Goal: Navigation & Orientation: Find specific page/section

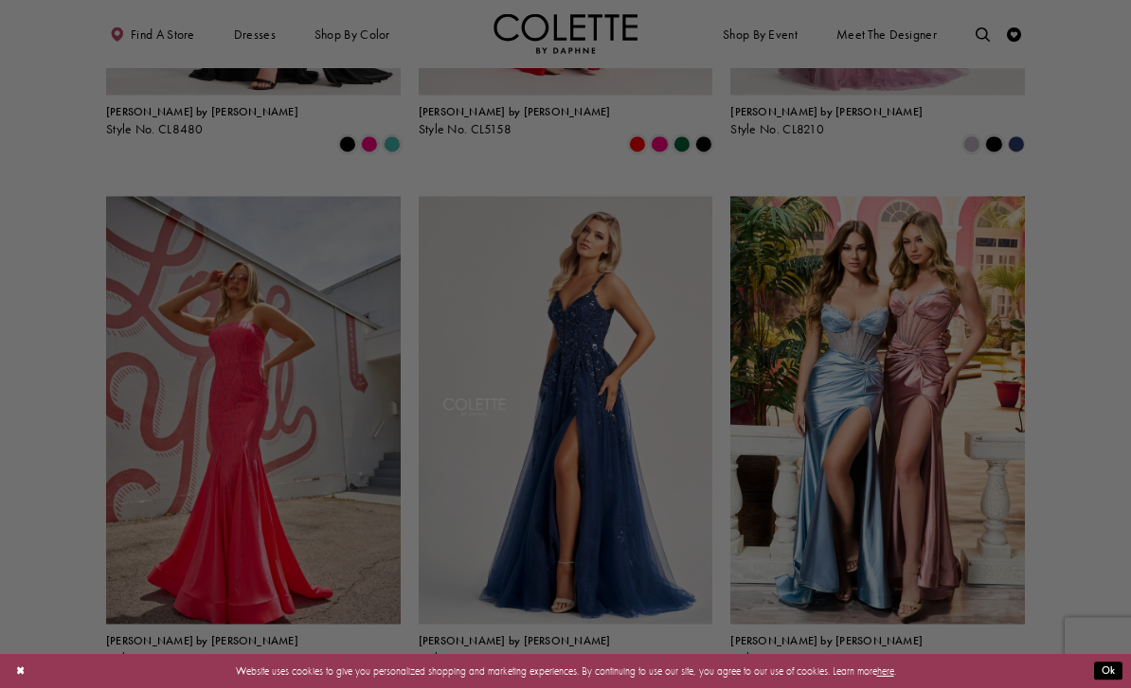
scroll to position [516, 0]
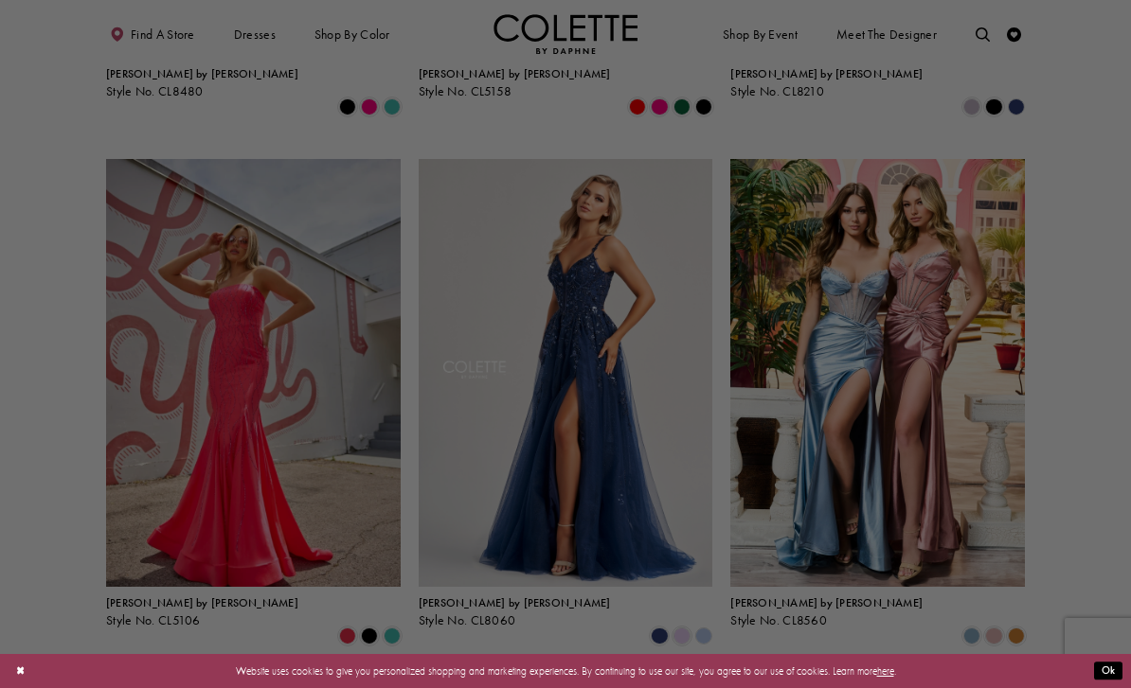
click at [56, 539] on div at bounding box center [571, 347] width 1142 height 695
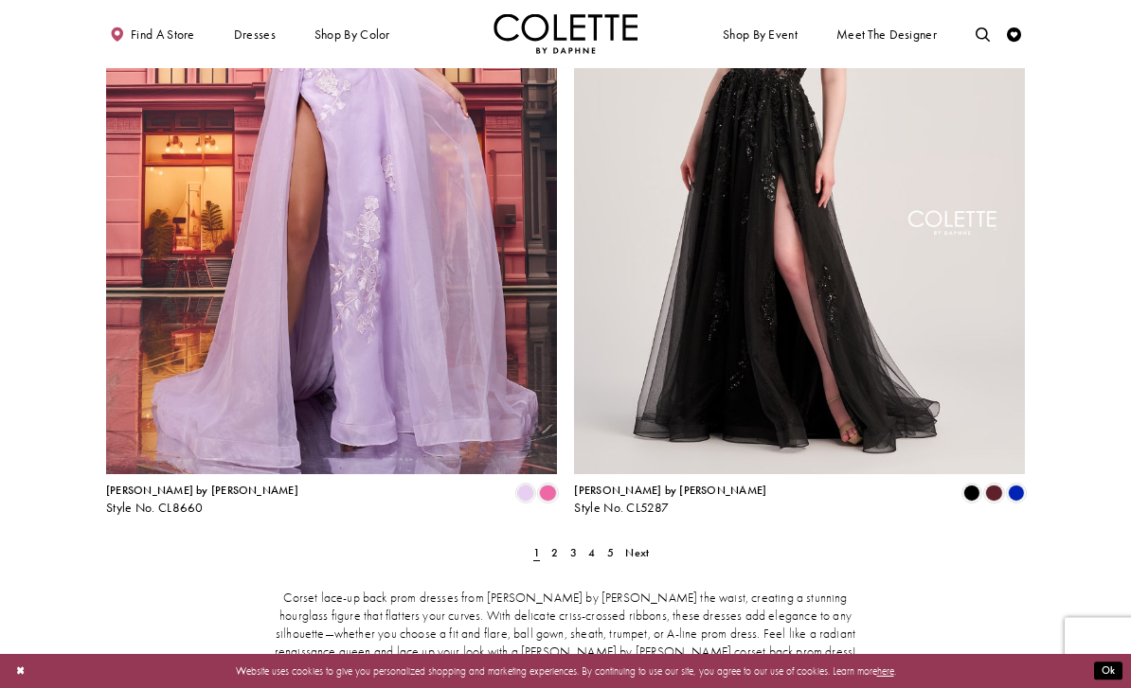
scroll to position [2496, 0]
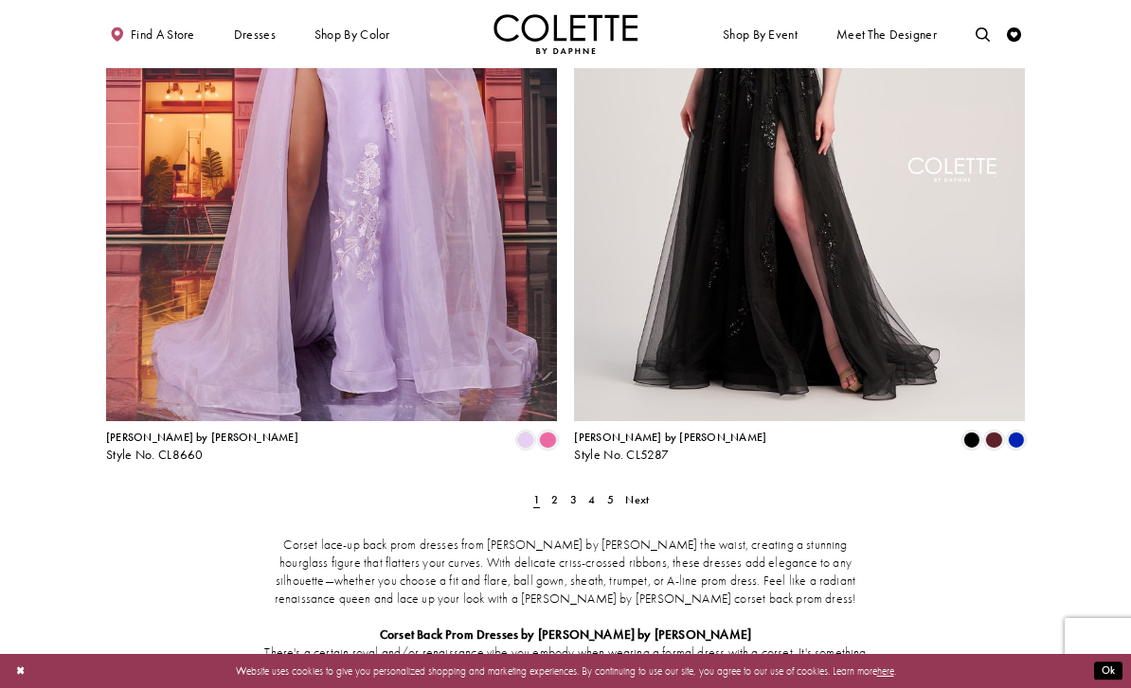
click at [635, 492] on span "Next" at bounding box center [637, 499] width 24 height 15
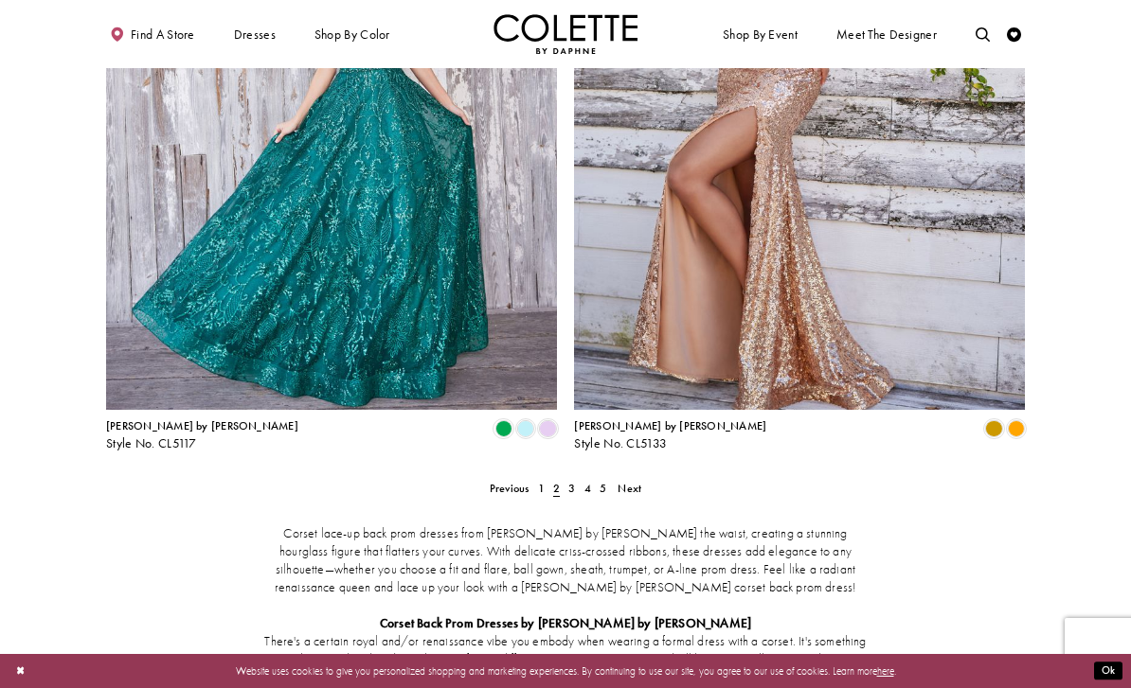
click at [632, 481] on span "Next" at bounding box center [629, 488] width 24 height 15
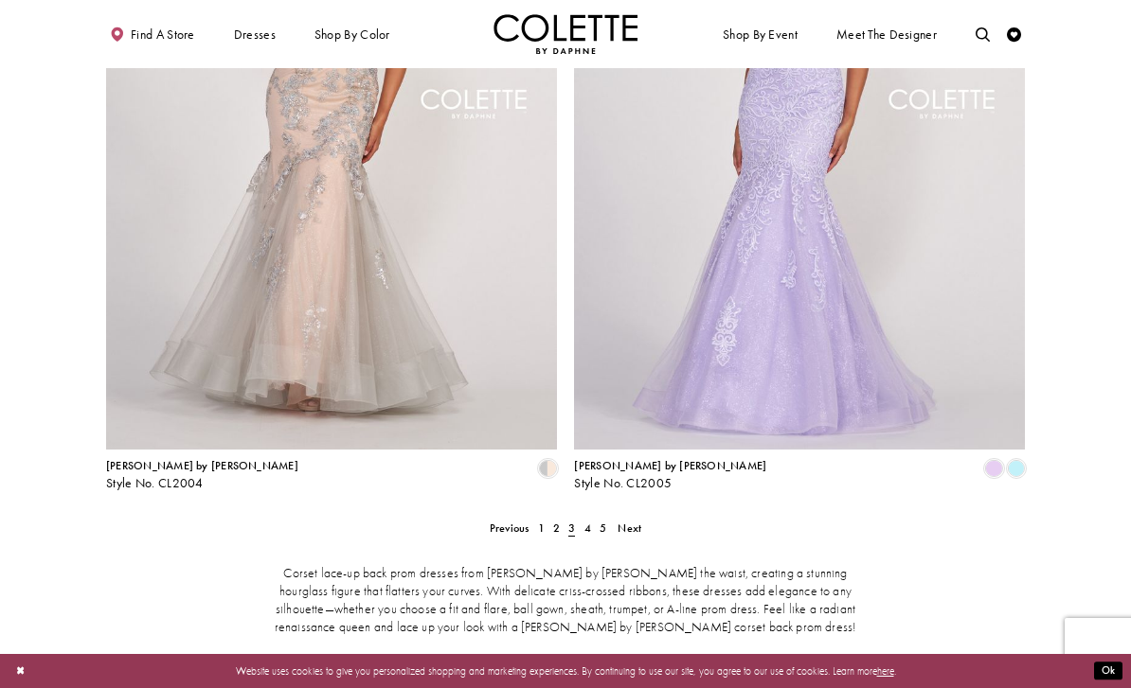
click at [623, 521] on span "Next" at bounding box center [629, 528] width 24 height 15
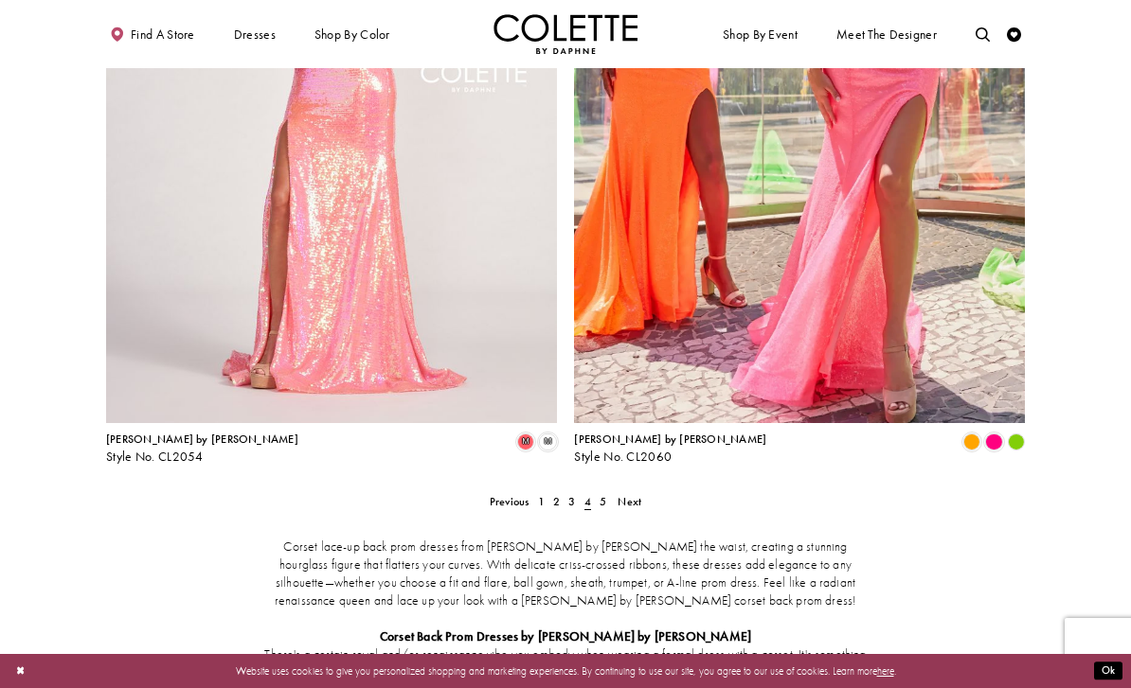
click at [596, 491] on link "5" at bounding box center [602, 501] width 15 height 21
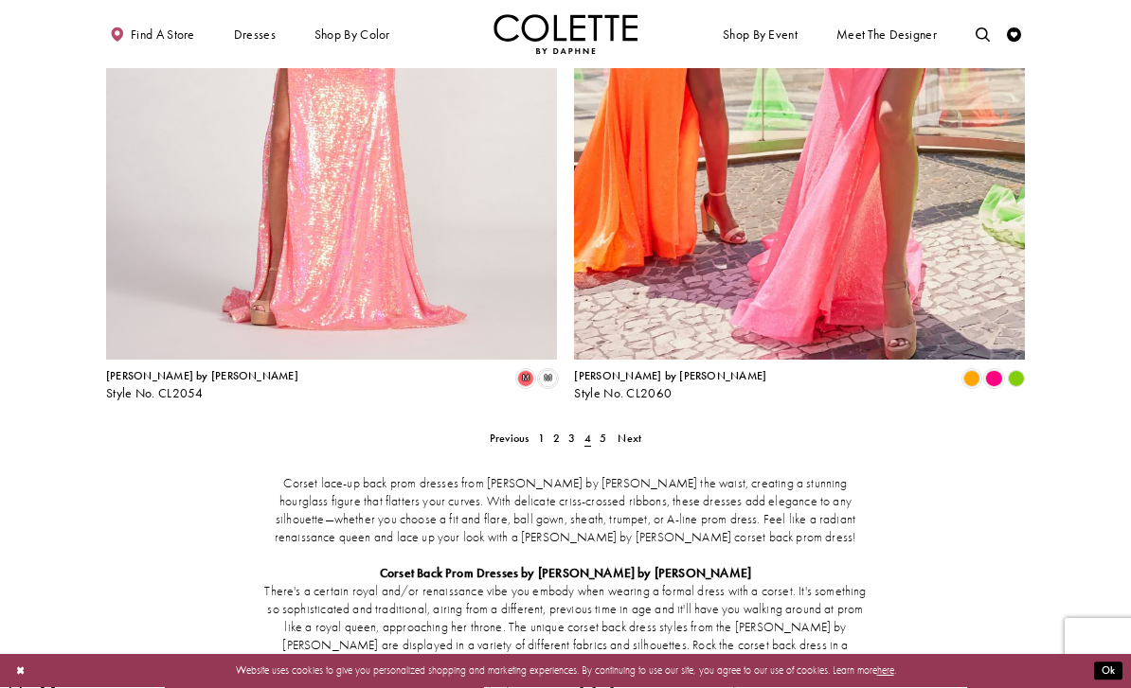
scroll to position [77, 0]
